Goal: Task Accomplishment & Management: Complete application form

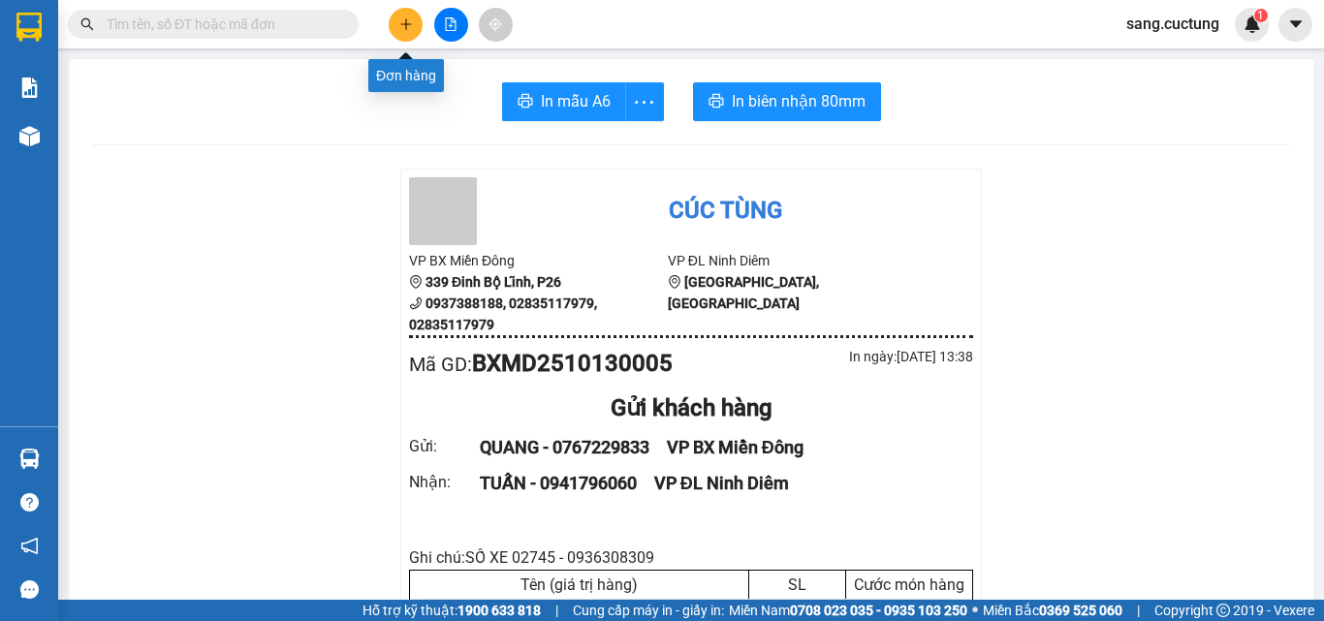
click at [413, 10] on button at bounding box center [406, 25] width 34 height 34
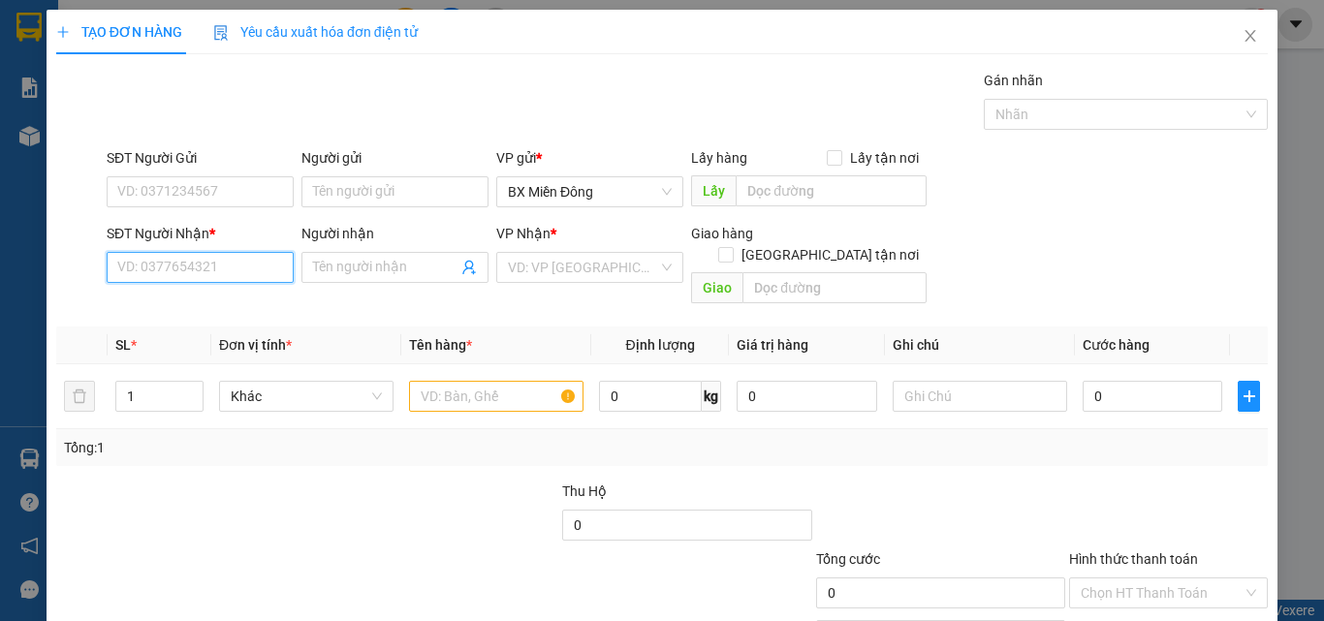
click at [170, 273] on input "SĐT Người Nhận *" at bounding box center [200, 267] width 187 height 31
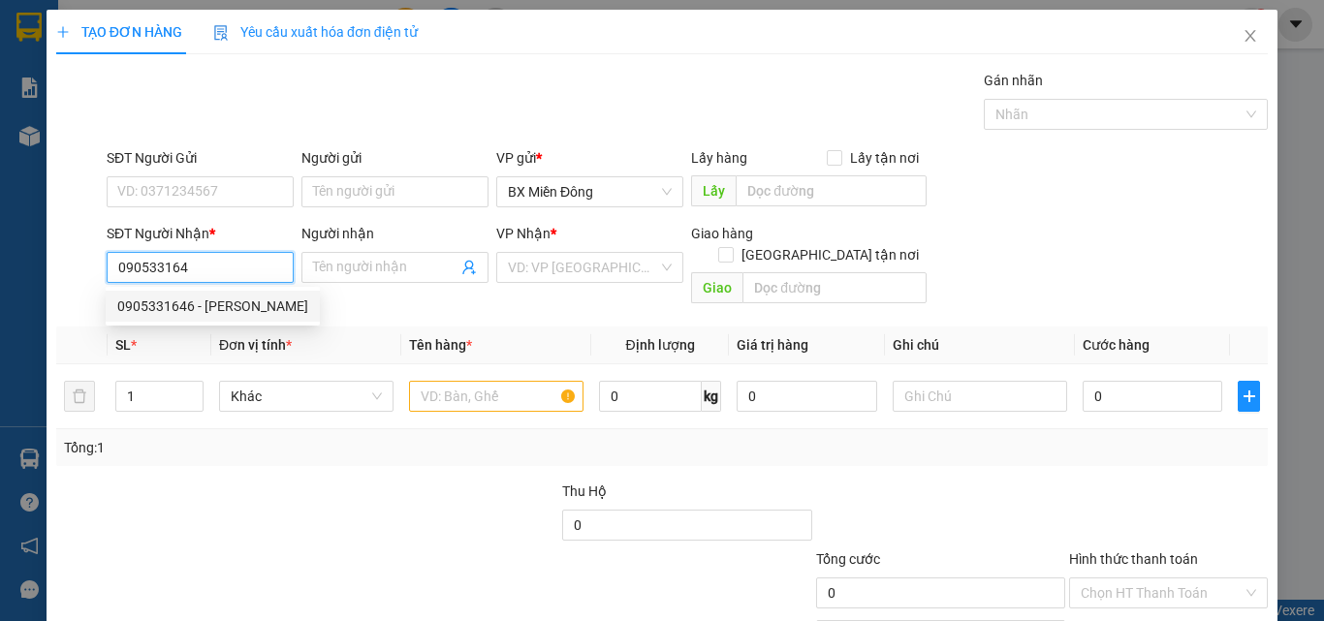
click at [157, 313] on div "0905331646 - [PERSON_NAME]" at bounding box center [212, 306] width 191 height 21
type input "0905331646"
type input "[PERSON_NAME]"
type input "198 [PERSON_NAME]"
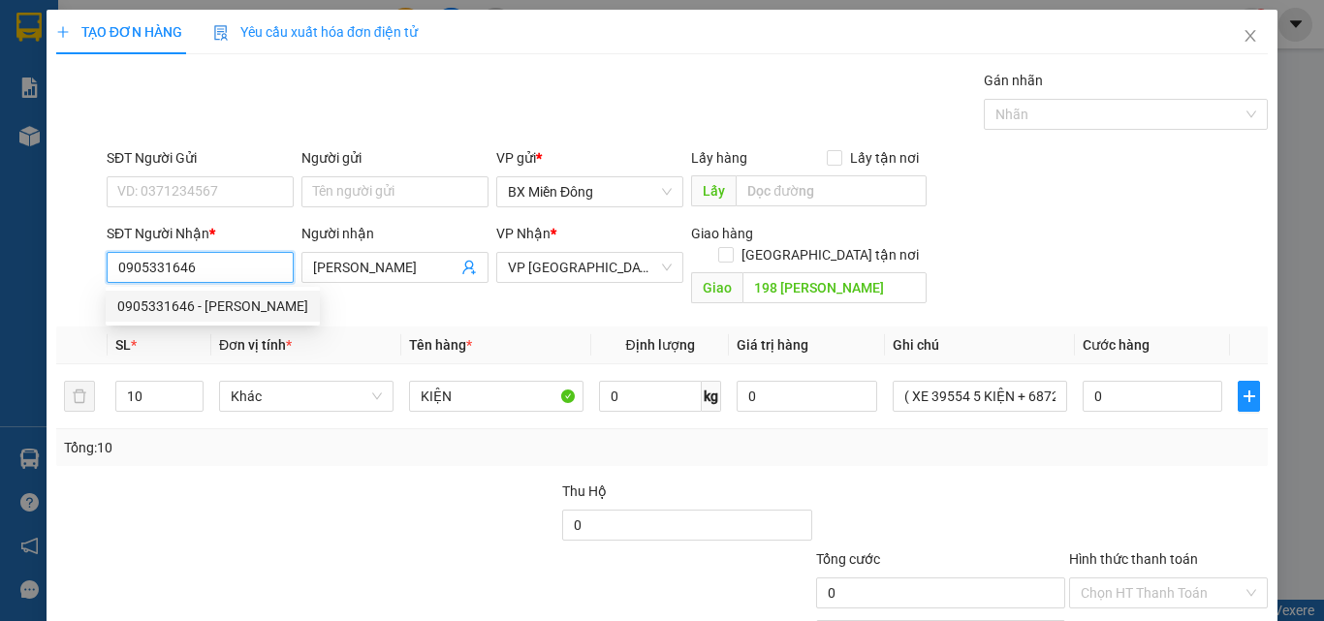
type input "0905331646"
click at [189, 174] on div "SĐT Người Gửi" at bounding box center [200, 161] width 187 height 29
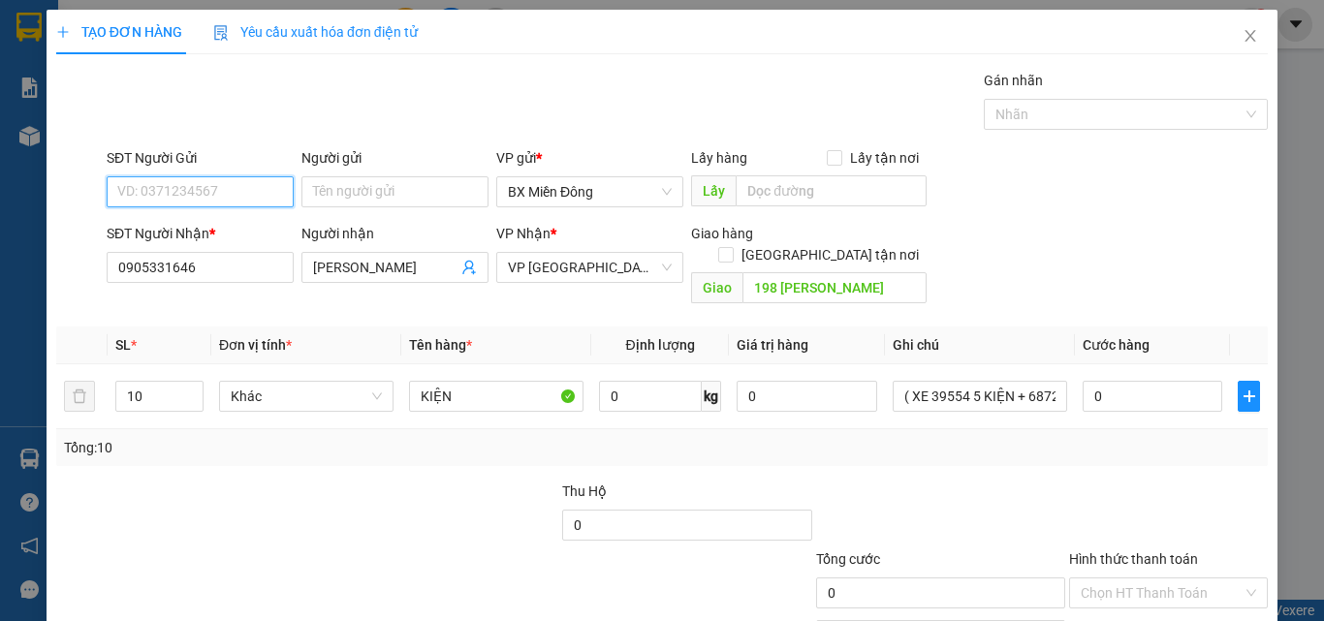
click at [174, 188] on input "SĐT Người Gửi" at bounding box center [200, 191] width 187 height 31
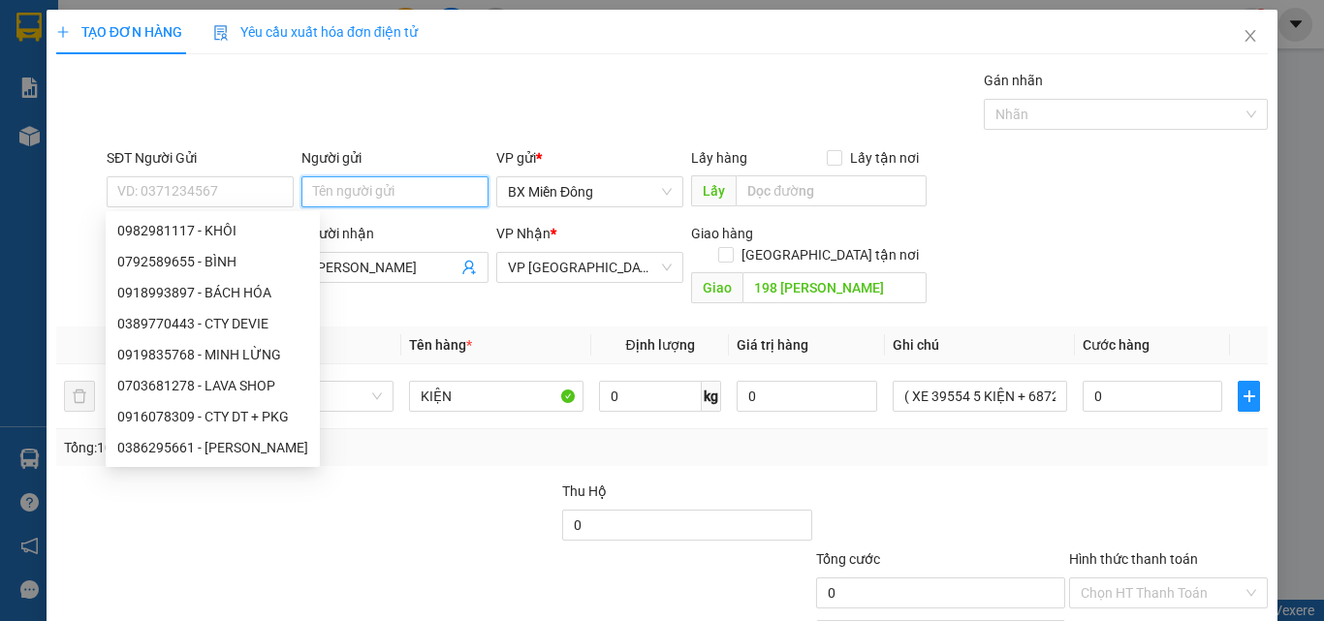
click at [394, 185] on input "Người gửi" at bounding box center [394, 191] width 187 height 31
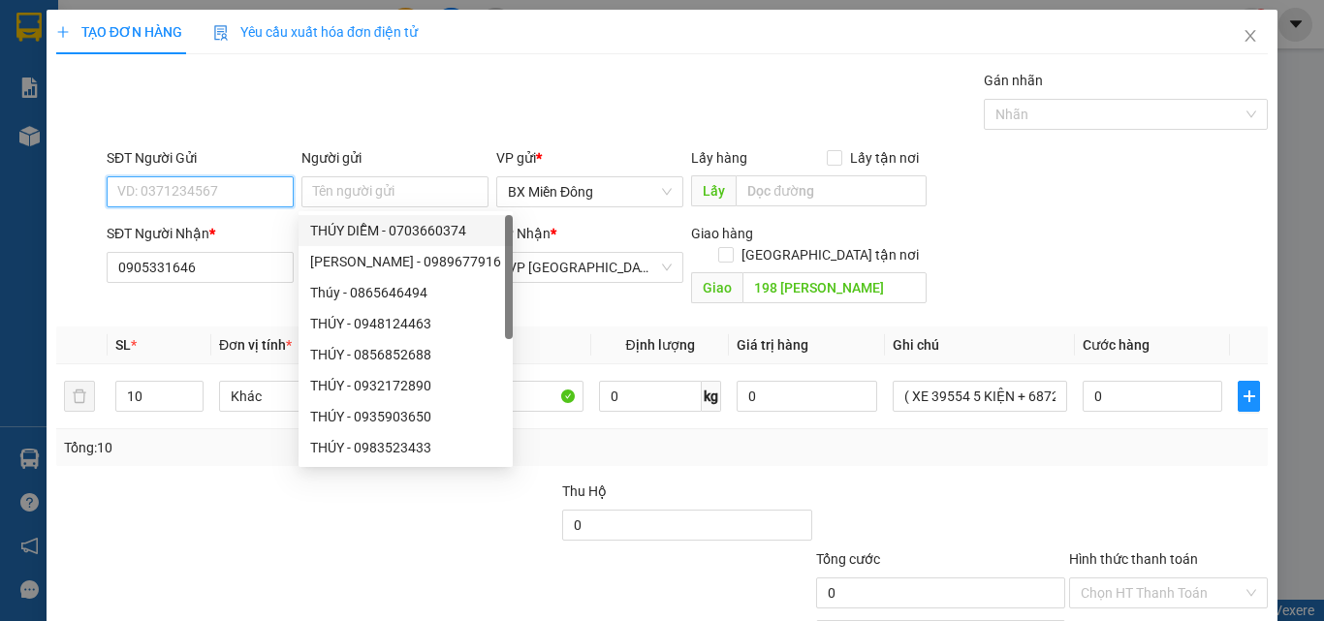
click at [205, 196] on input "SĐT Người Gửi" at bounding box center [200, 191] width 187 height 31
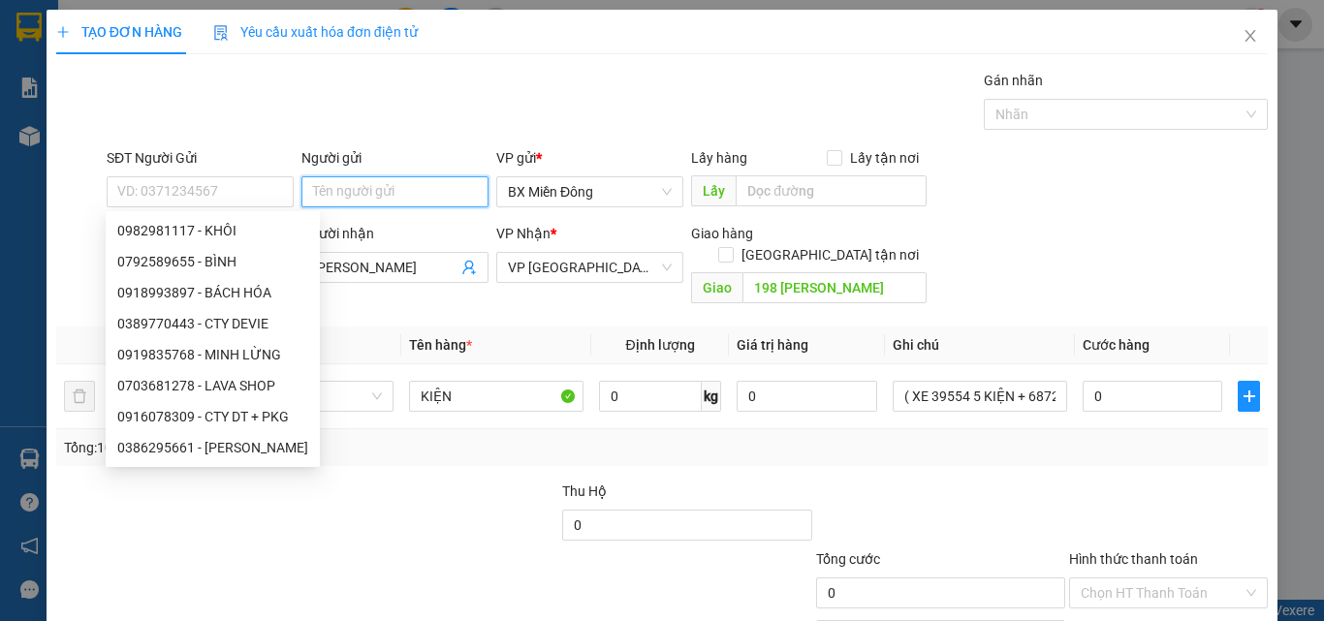
click at [357, 195] on input "Người gửi" at bounding box center [394, 191] width 187 height 31
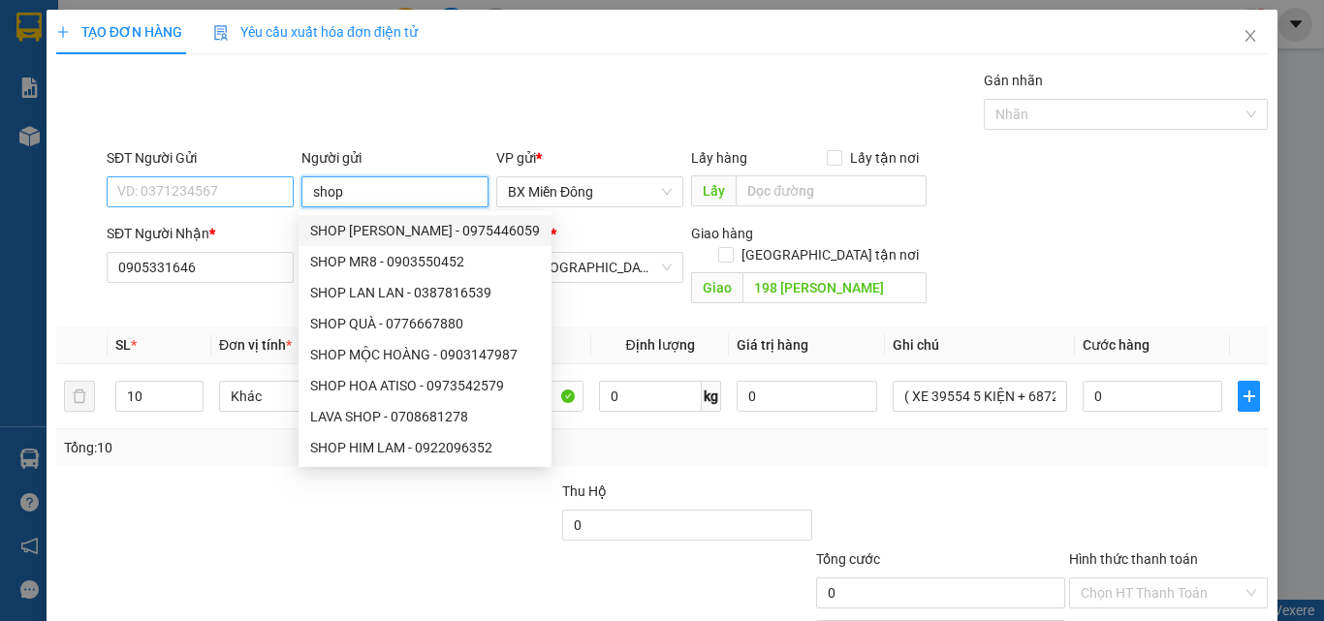
type input "shop"
click at [181, 183] on input "SĐT Người Gửi" at bounding box center [200, 191] width 187 height 31
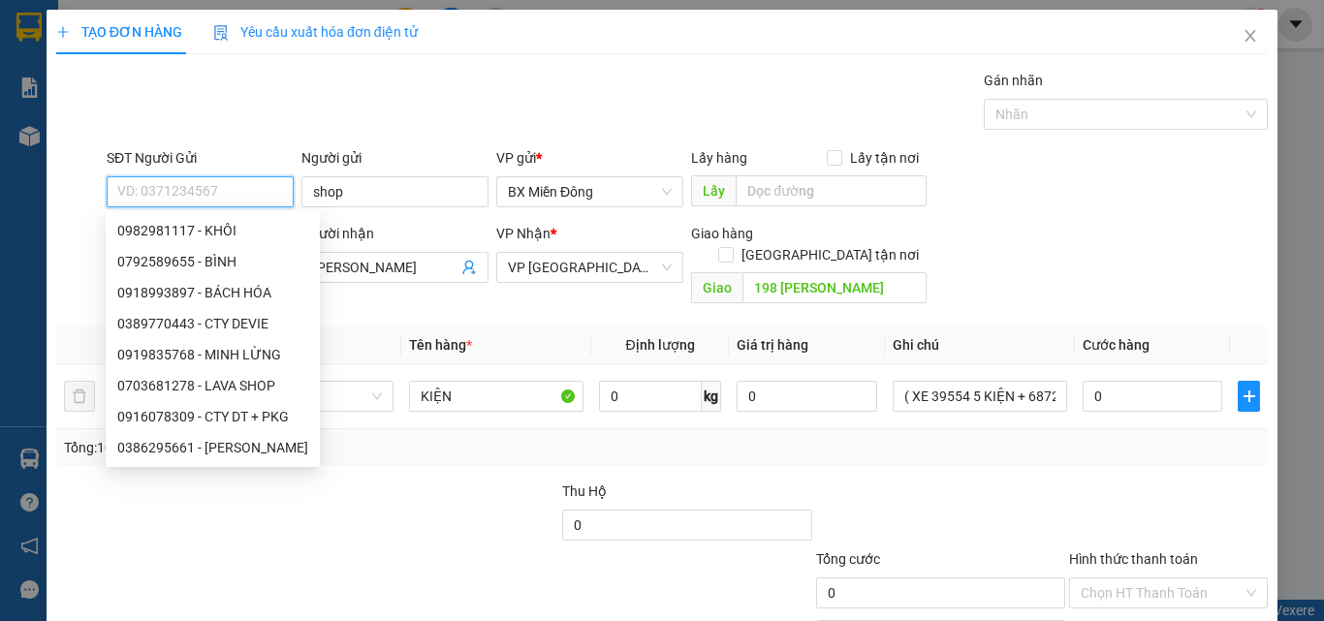
type input "0"
click at [332, 203] on input "shop" at bounding box center [394, 191] width 187 height 31
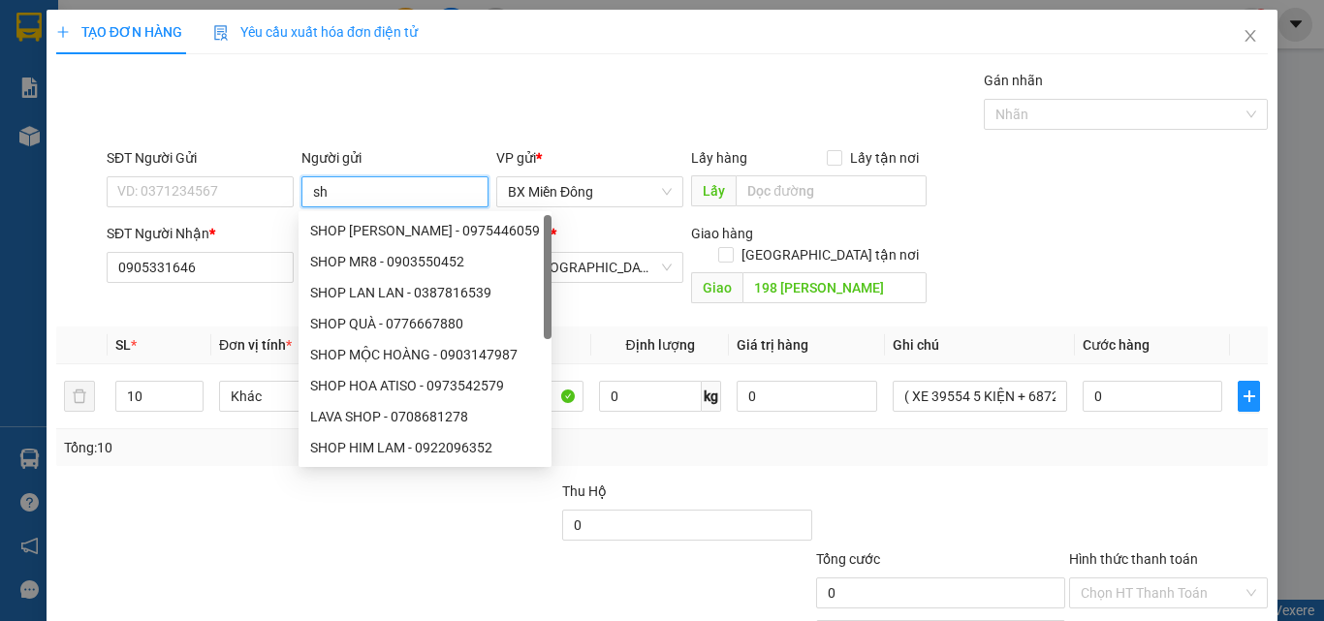
type input "s"
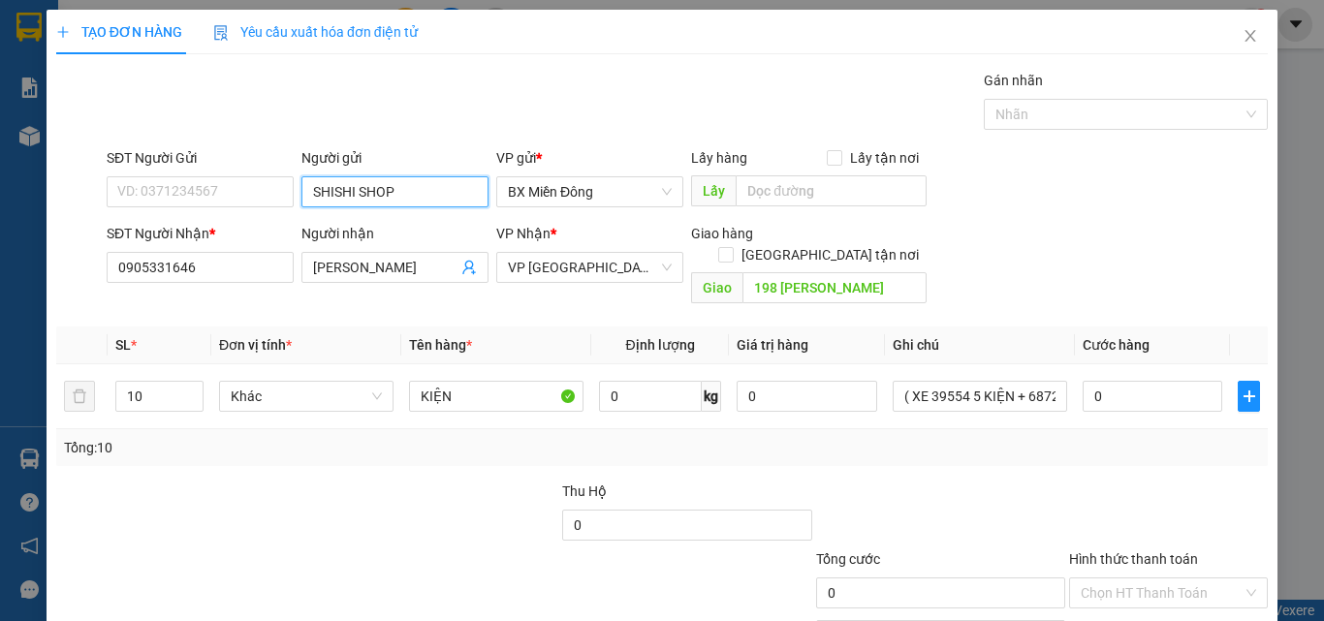
type input "SHISHI SHOP"
drag, startPoint x: 217, startPoint y: 166, endPoint x: 197, endPoint y: 187, distance: 29.5
click at [203, 180] on div "SĐT Người Gửi VD: 0371234567" at bounding box center [200, 181] width 187 height 68
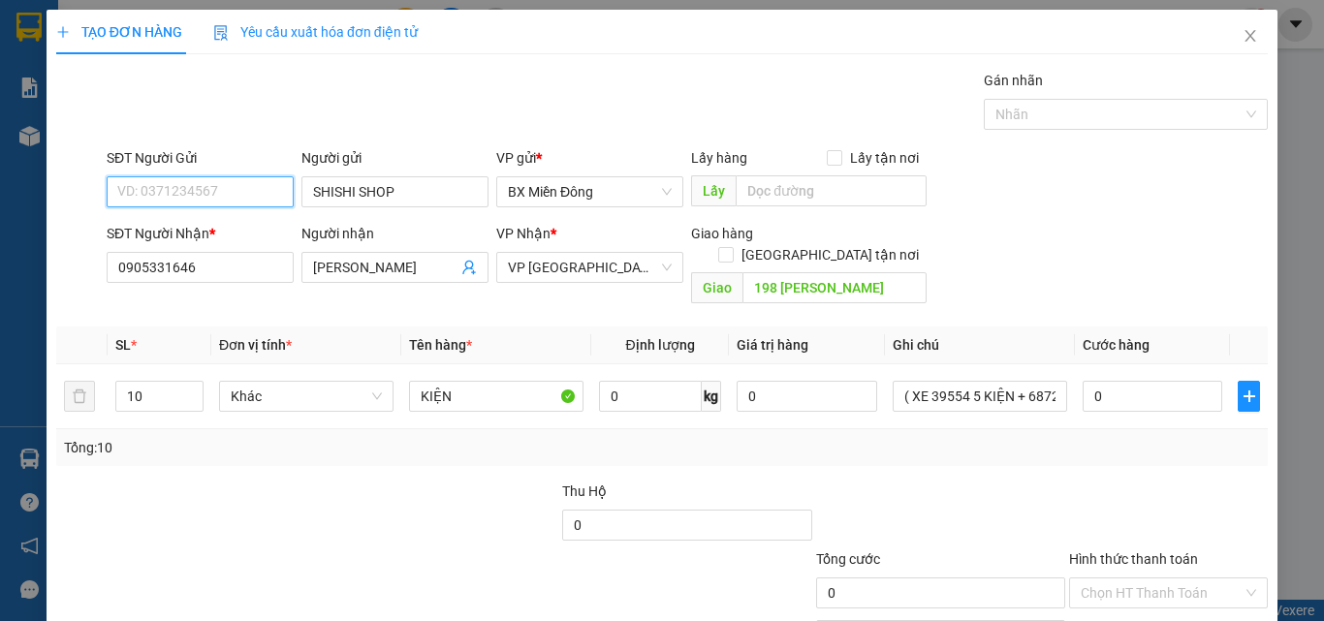
click at [191, 197] on input "SĐT Người Gửi" at bounding box center [200, 191] width 187 height 31
type input "0907277635"
click at [155, 382] on input "10" at bounding box center [159, 396] width 86 height 29
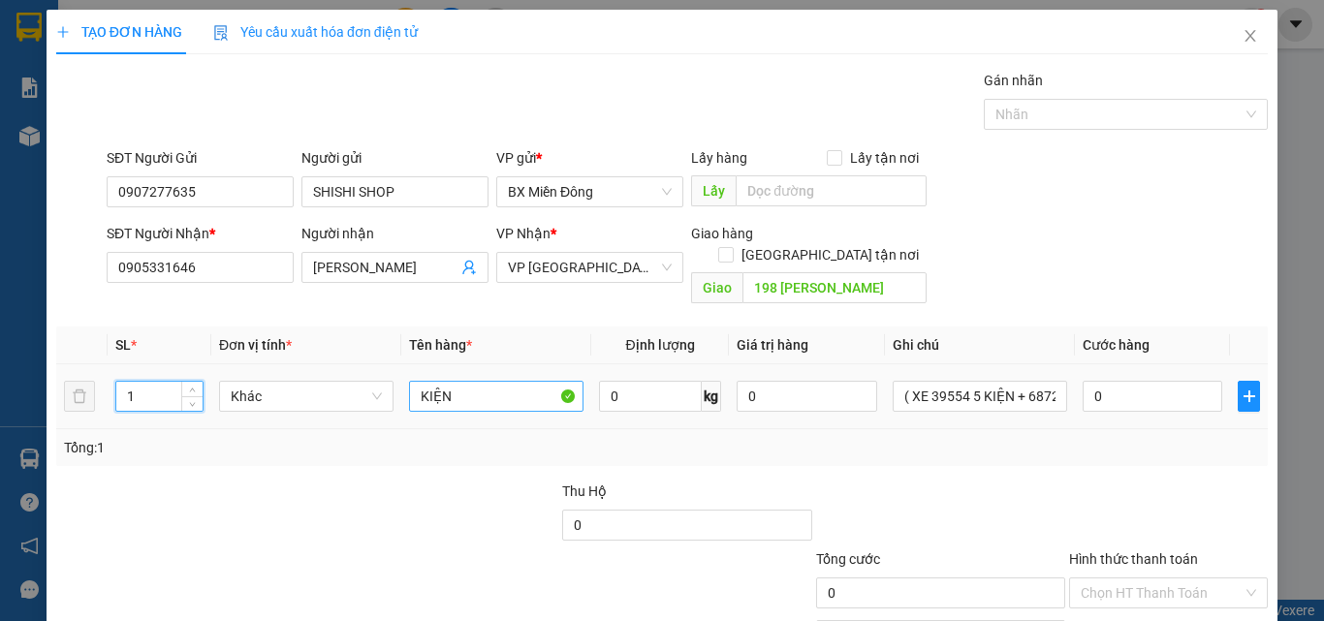
type input "1"
click at [439, 381] on input "KIỆN" at bounding box center [496, 396] width 174 height 31
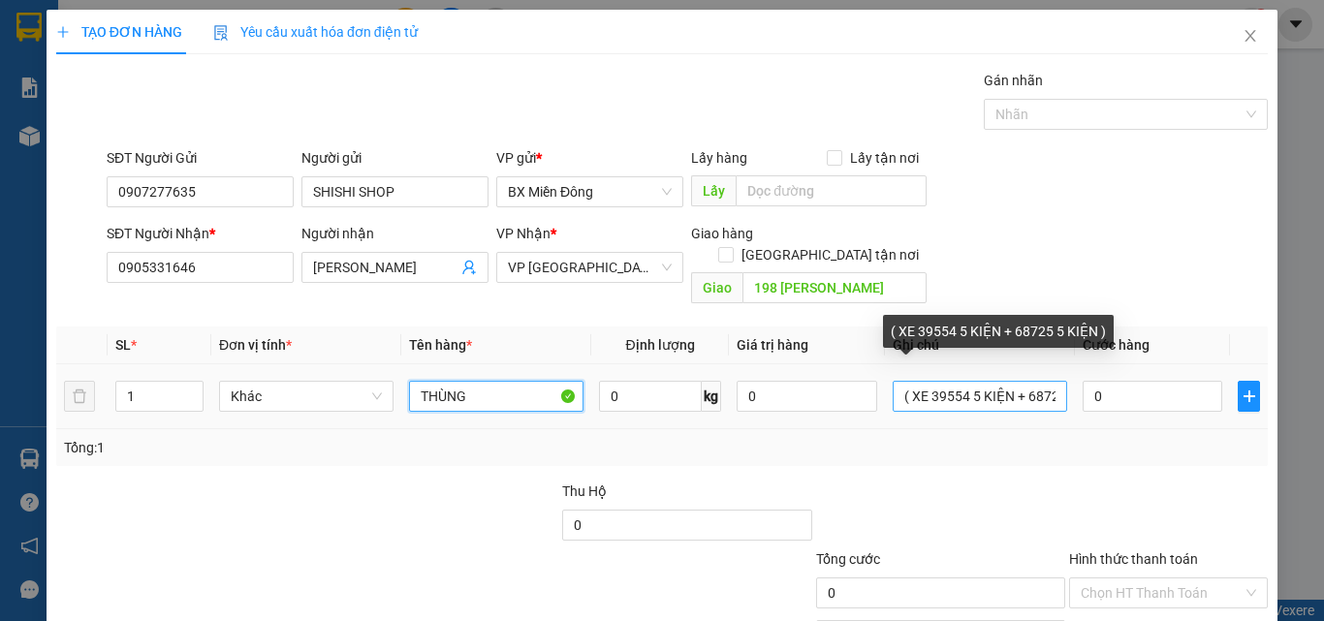
type input "THÙNG"
click at [908, 381] on input "( XE 39554 5 KIỆN + 68725 5 KIỆN )" at bounding box center [980, 396] width 174 height 31
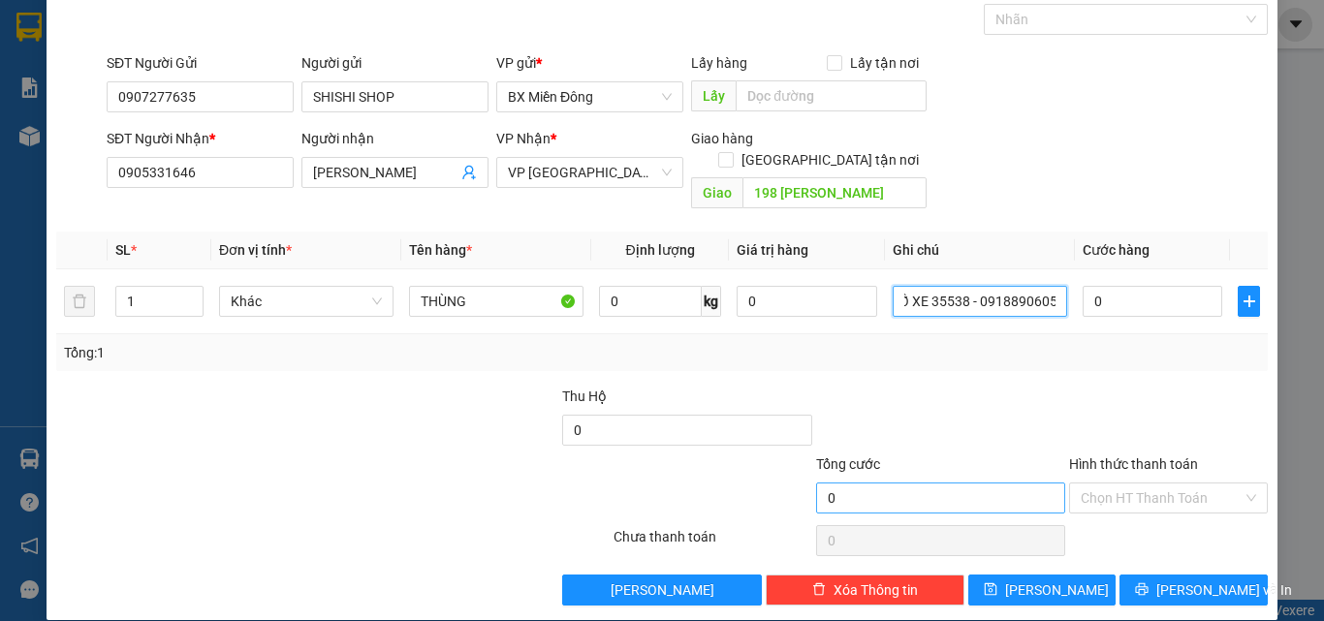
scroll to position [96, 0]
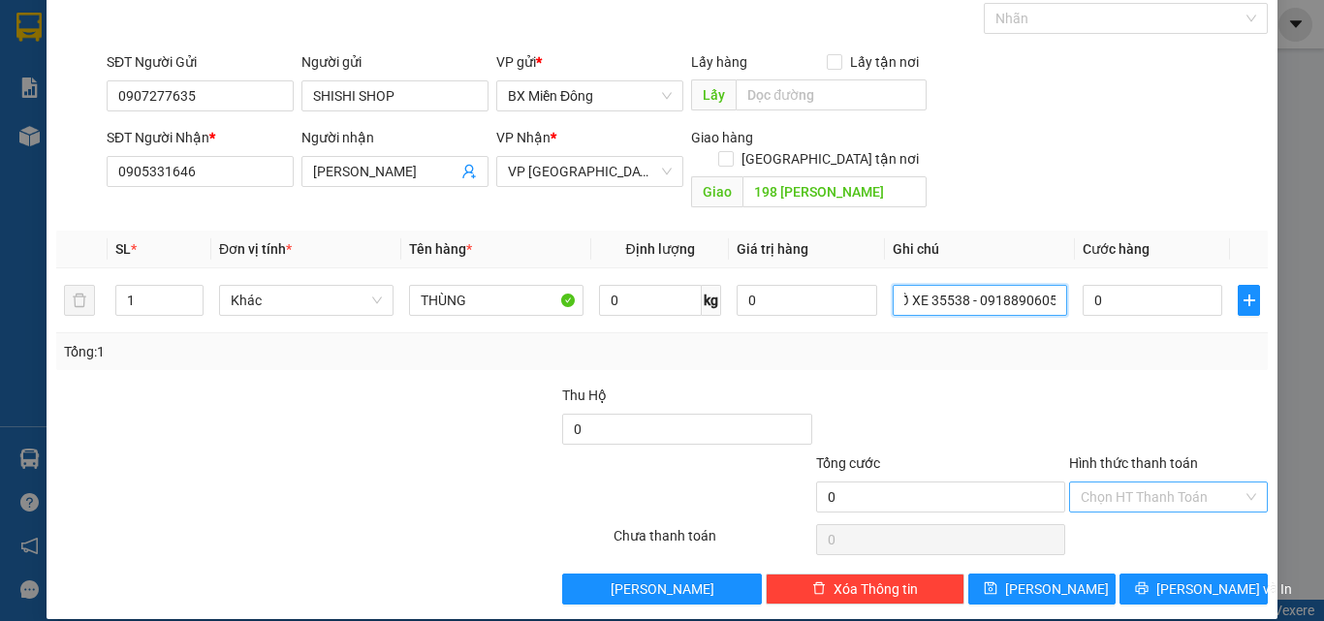
drag, startPoint x: 1066, startPoint y: 477, endPoint x: 1075, endPoint y: 484, distance: 11.1
click at [1069, 482] on div "Chọn HT Thanh Toán" at bounding box center [1168, 497] width 199 height 31
type input "SỐ XE 35538 - 0918890605"
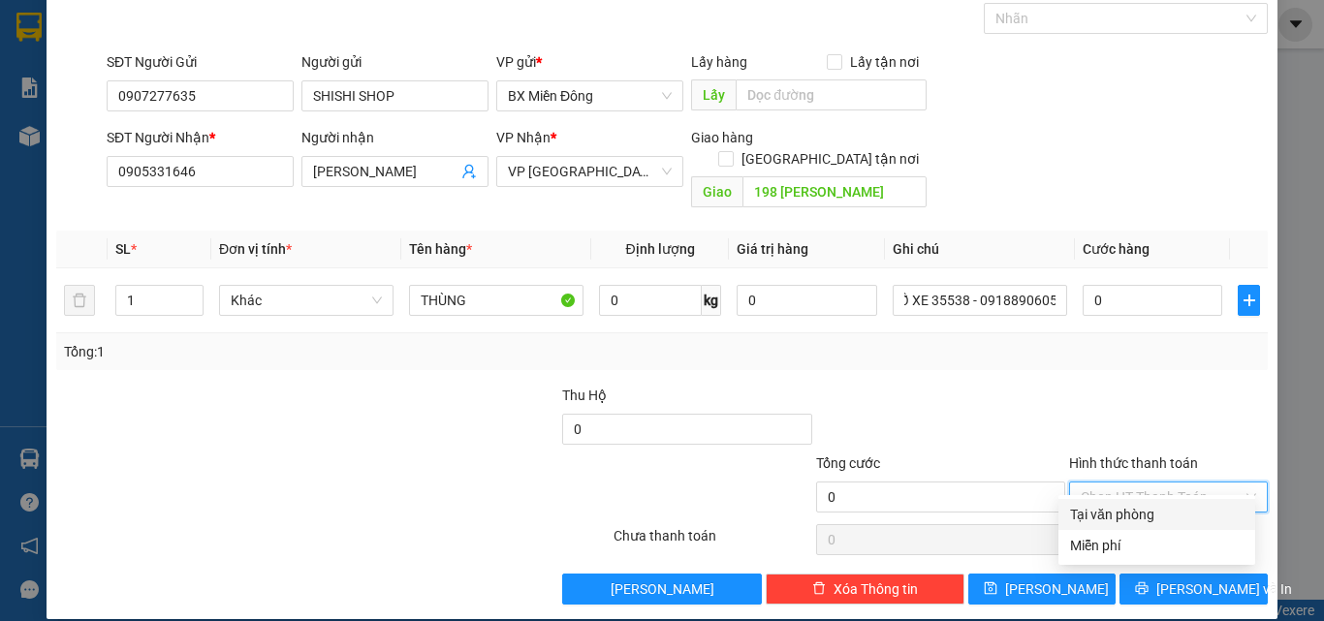
scroll to position [0, 0]
click at [1081, 525] on div "Tại văn phòng" at bounding box center [1156, 514] width 197 height 31
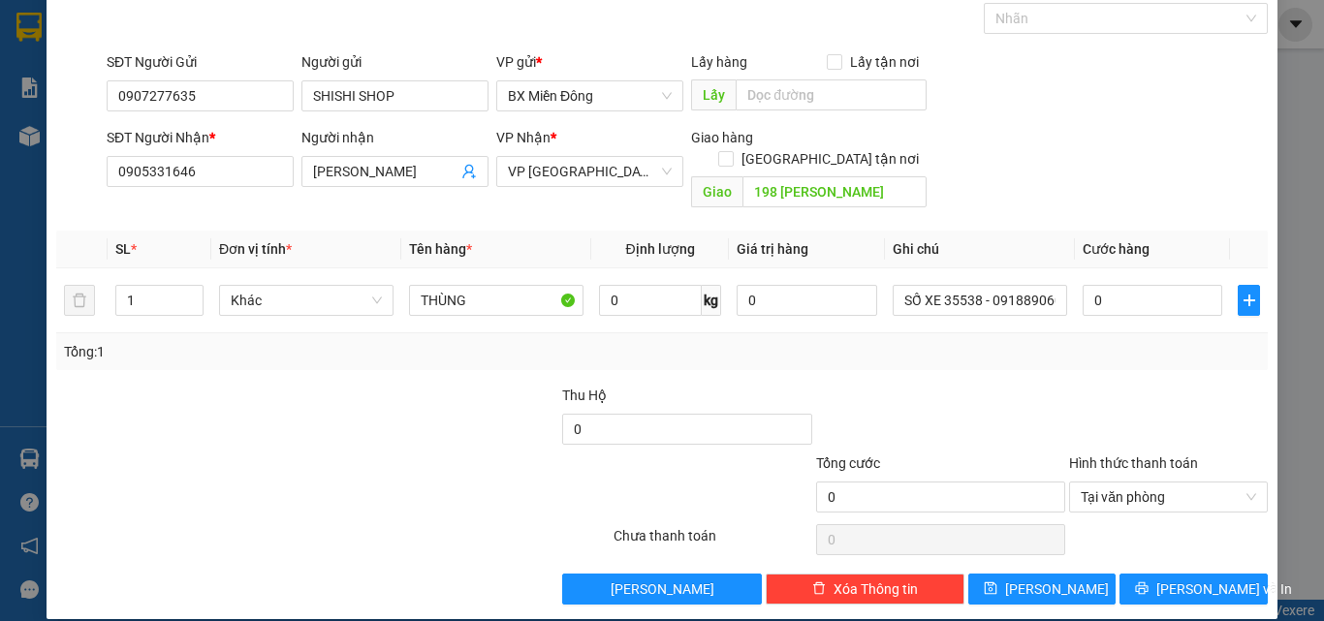
click at [1133, 545] on div "Transit Pickup Surcharge Ids Transit Deliver Surcharge Ids Transit Deliver Surc…" at bounding box center [662, 289] width 1212 height 631
click at [1134, 545] on div "Transit Pickup Surcharge Ids Transit Deliver Surcharge Ids Transit Deliver Surc…" at bounding box center [662, 289] width 1212 height 631
click at [1161, 483] on span "Tại văn phòng" at bounding box center [1168, 497] width 175 height 29
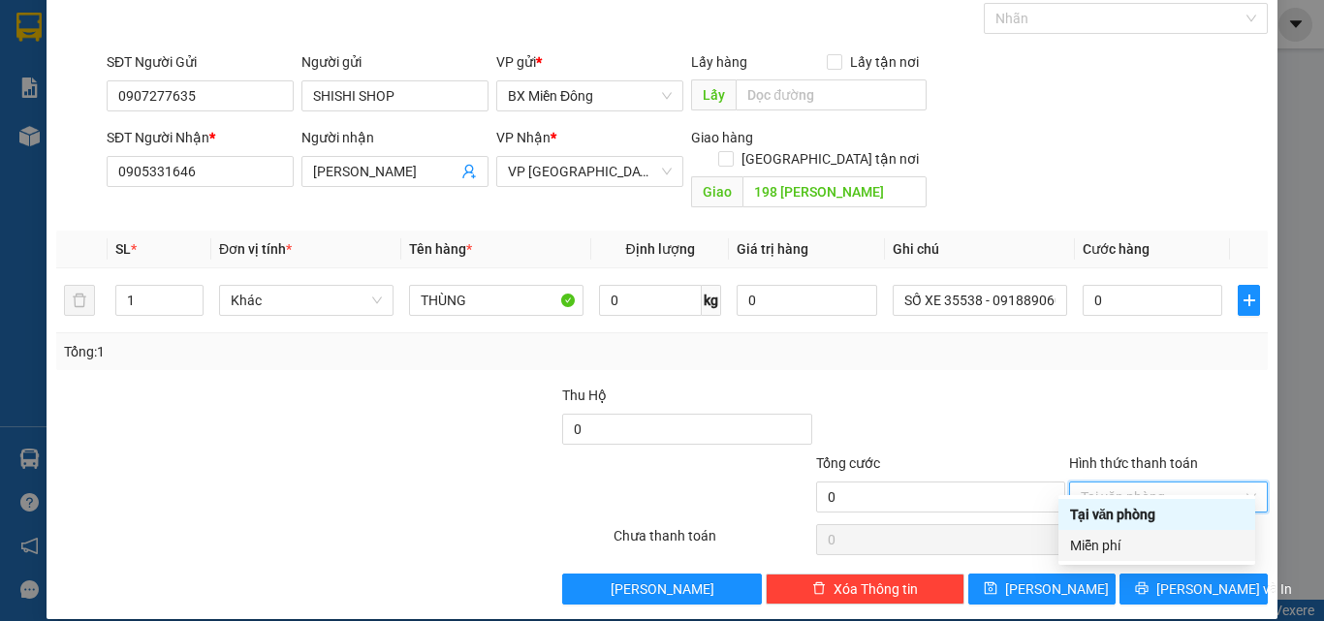
click at [1141, 547] on div "Miễn phí" at bounding box center [1157, 545] width 174 height 21
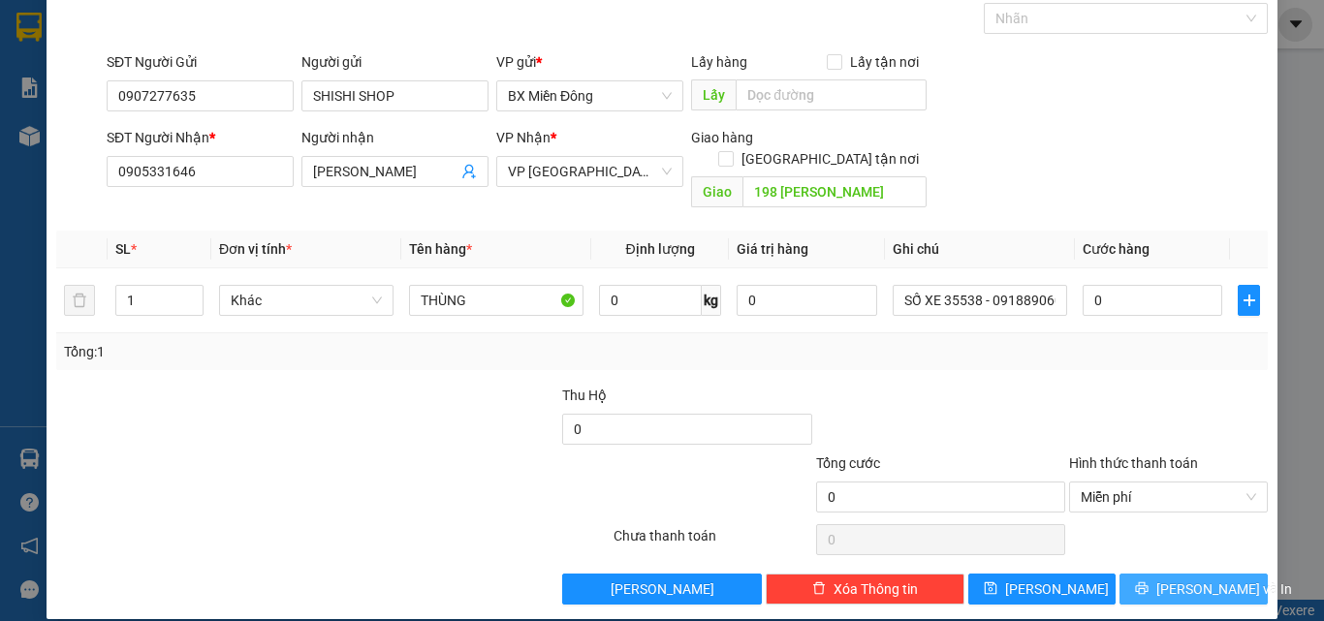
click at [1166, 579] on span "[PERSON_NAME] và In" at bounding box center [1224, 589] width 136 height 21
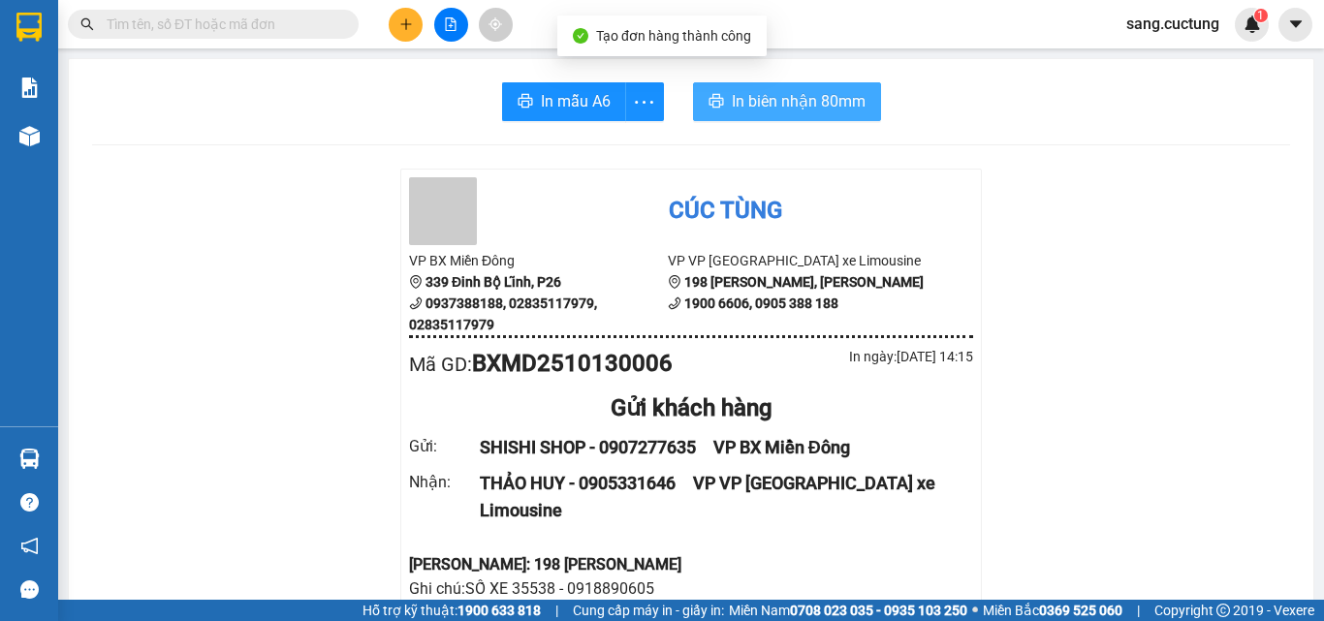
drag, startPoint x: 802, startPoint y: 72, endPoint x: 797, endPoint y: 113, distance: 42.0
click at [797, 116] on button "In biên nhận 80mm" at bounding box center [787, 101] width 188 height 39
